Goal: Transaction & Acquisition: Purchase product/service

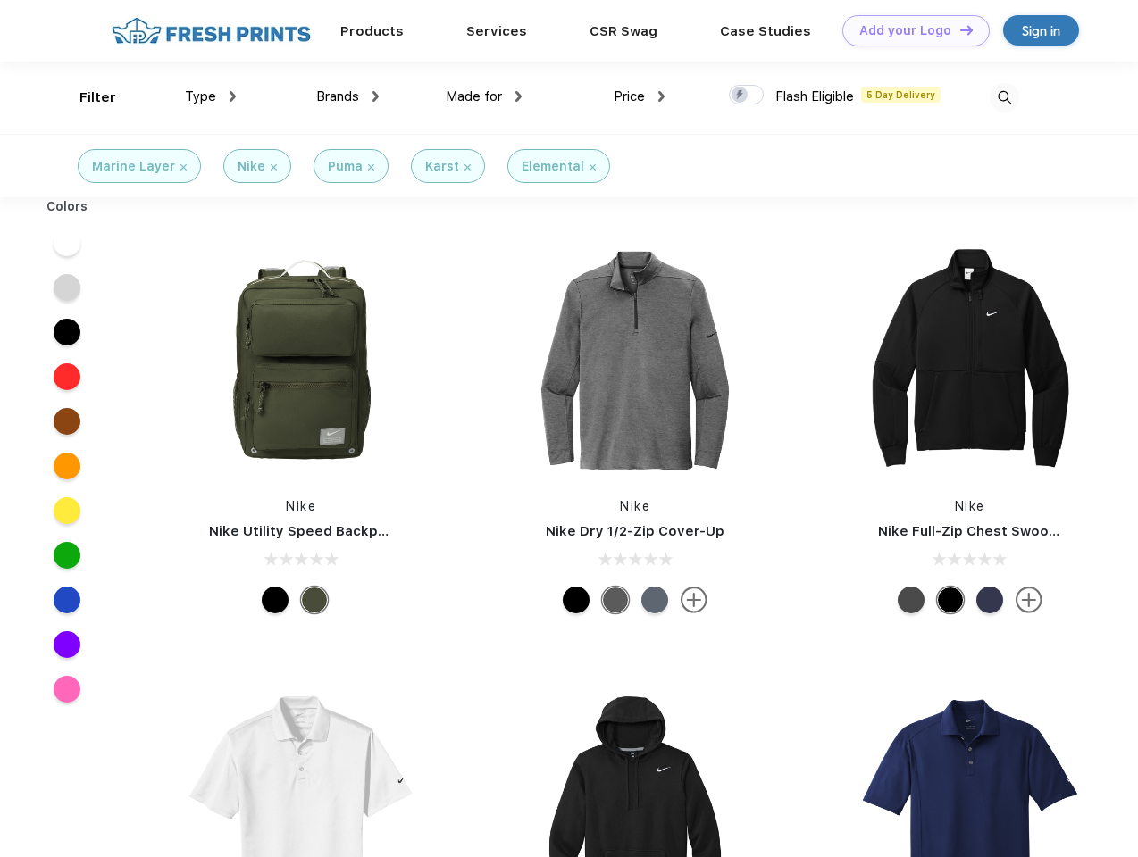
scroll to position [1, 0]
click at [909, 30] on link "Add your Logo Design Tool" at bounding box center [915, 30] width 147 height 31
click at [0, 0] on div "Design Tool" at bounding box center [0, 0] width 0 height 0
click at [958, 29] on link "Add your Logo Design Tool" at bounding box center [915, 30] width 147 height 31
click at [86, 97] on div "Filter" at bounding box center [97, 98] width 37 height 21
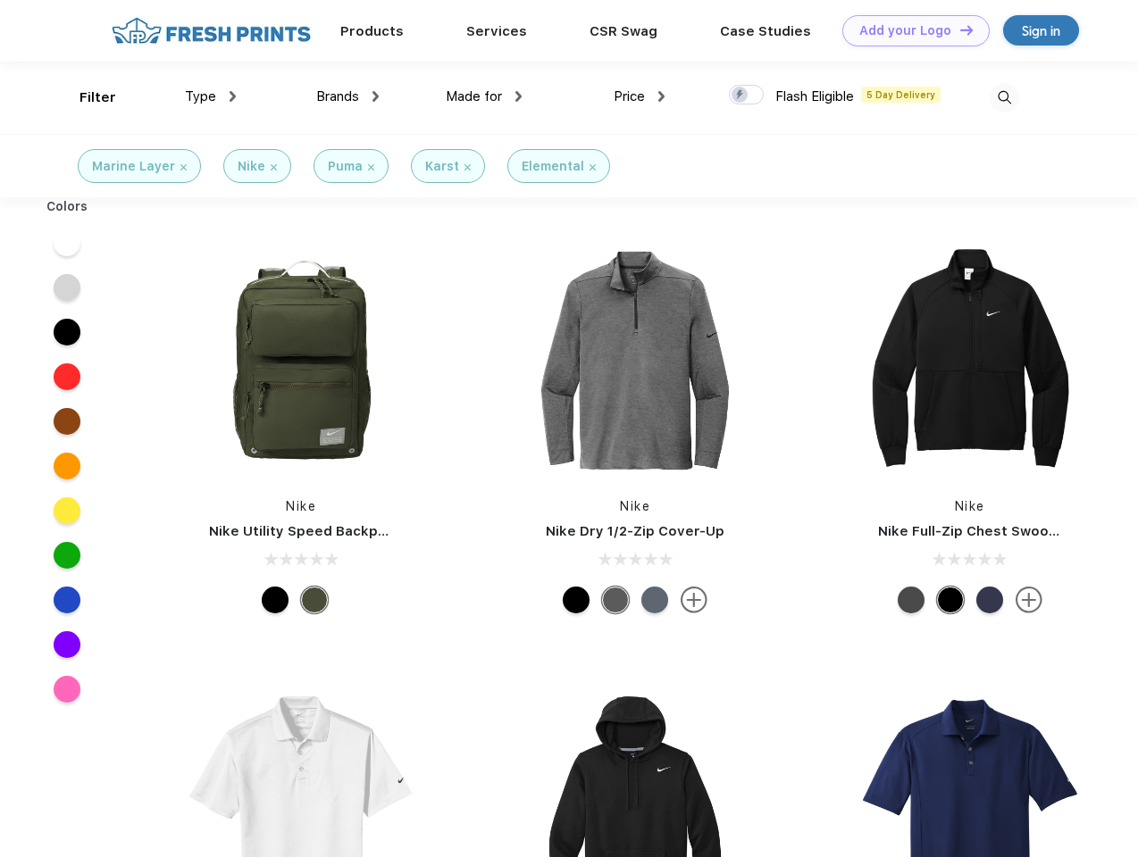
click at [211, 96] on span "Type" at bounding box center [200, 96] width 31 height 16
click at [347, 96] on span "Brands" at bounding box center [337, 96] width 43 height 16
click at [484, 96] on span "Made for" at bounding box center [474, 96] width 56 height 16
click at [639, 96] on span "Price" at bounding box center [628, 96] width 31 height 16
click at [747, 96] on div at bounding box center [746, 95] width 35 height 20
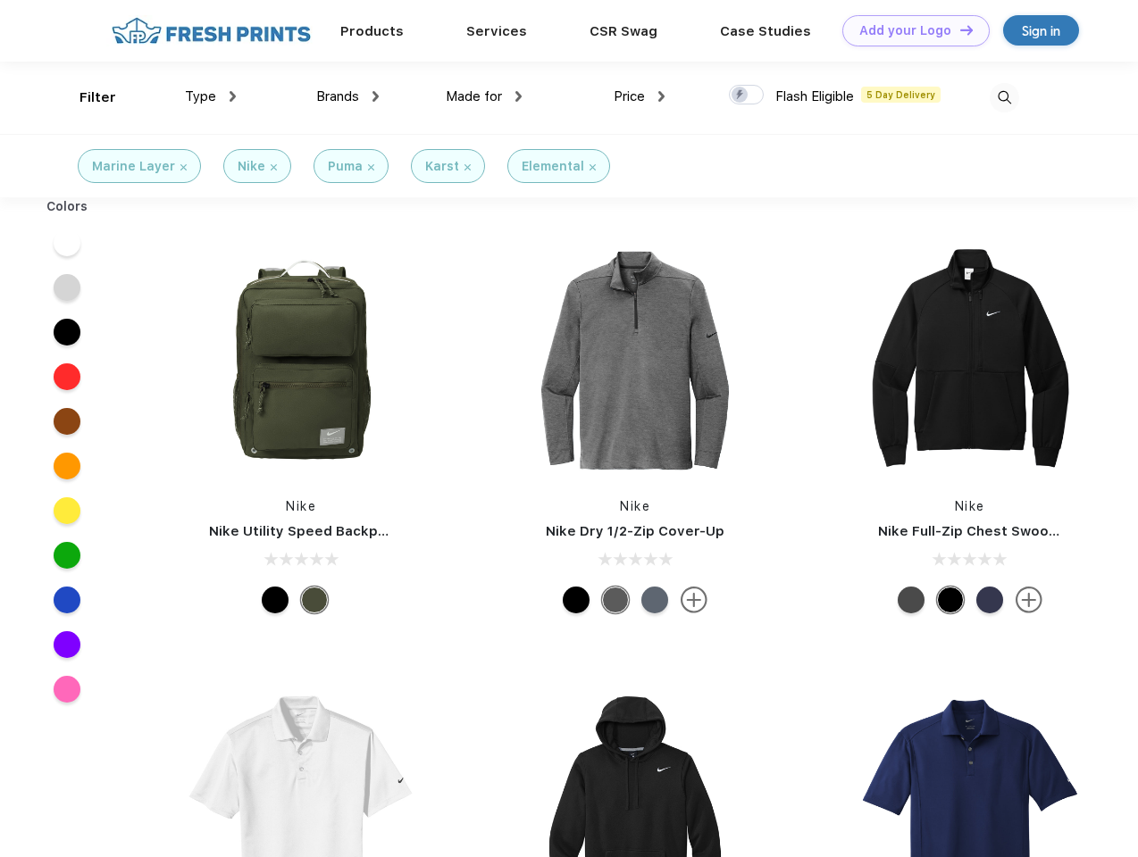
click at [740, 96] on input "checkbox" at bounding box center [735, 90] width 12 height 12
click at [1004, 97] on img at bounding box center [1003, 97] width 29 height 29
